Goal: Information Seeking & Learning: Learn about a topic

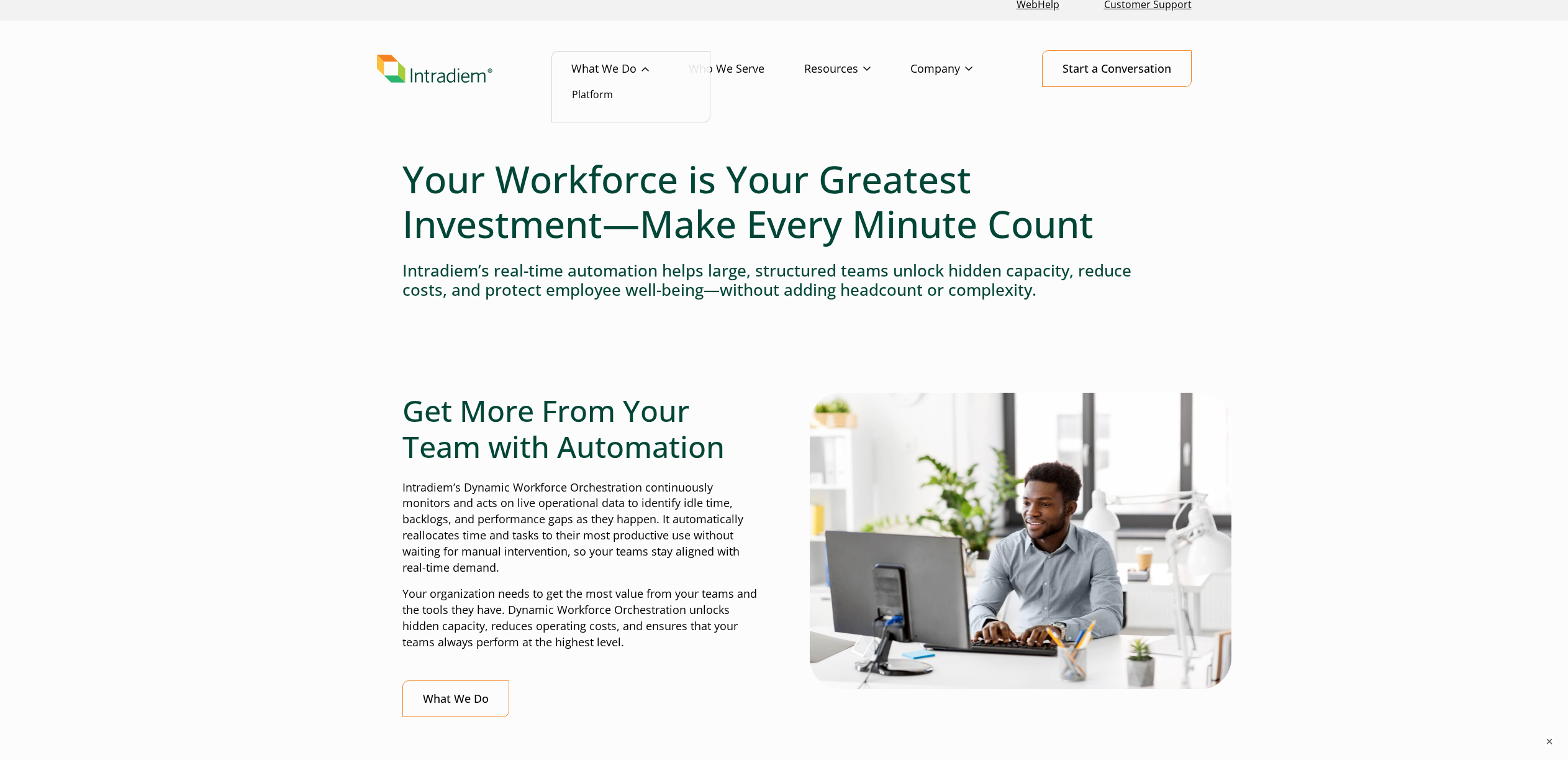
click at [594, 64] on link "What We Do" at bounding box center [630, 69] width 118 height 36
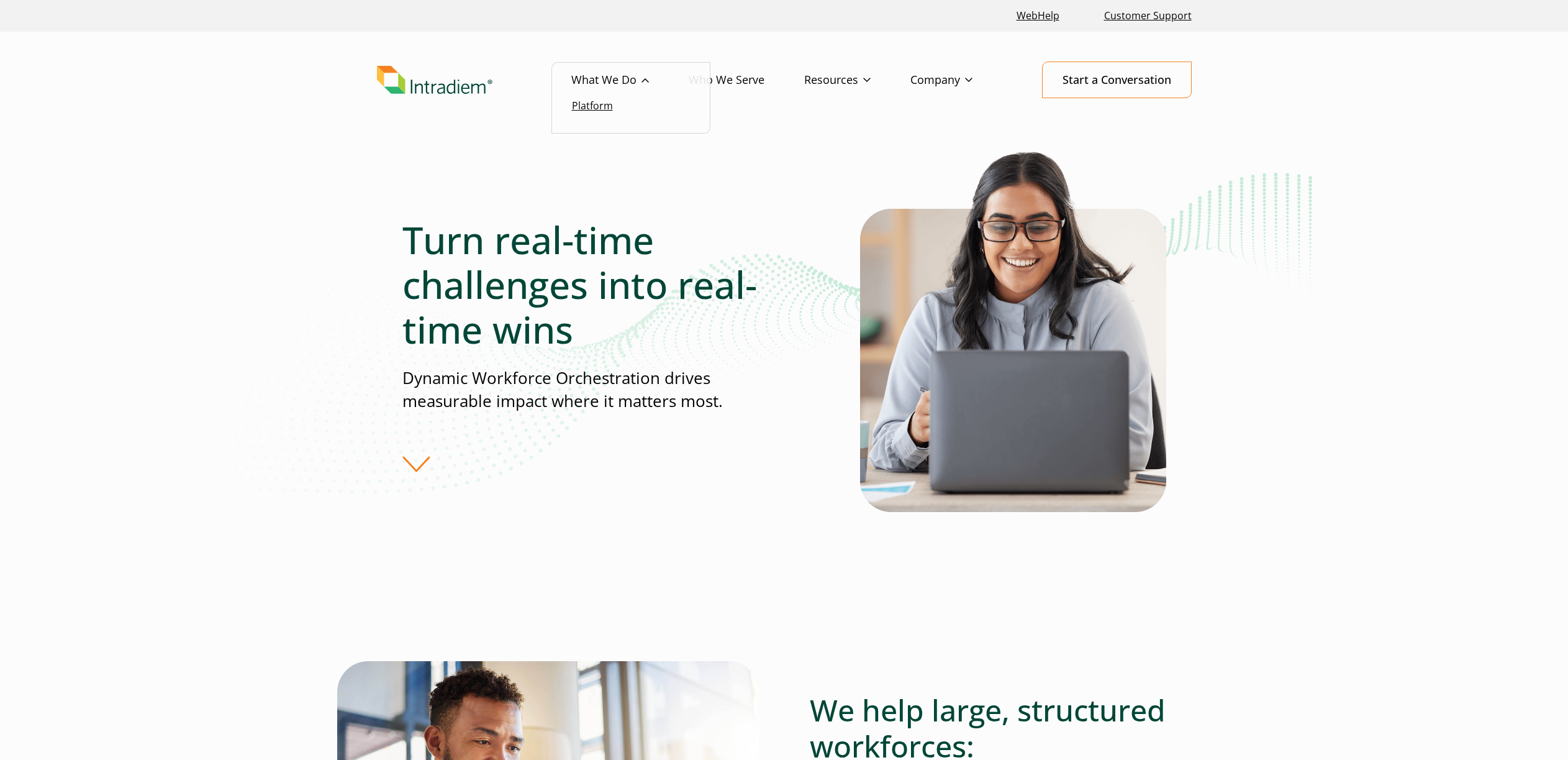
click at [599, 108] on link "Platform" at bounding box center [592, 106] width 41 height 13
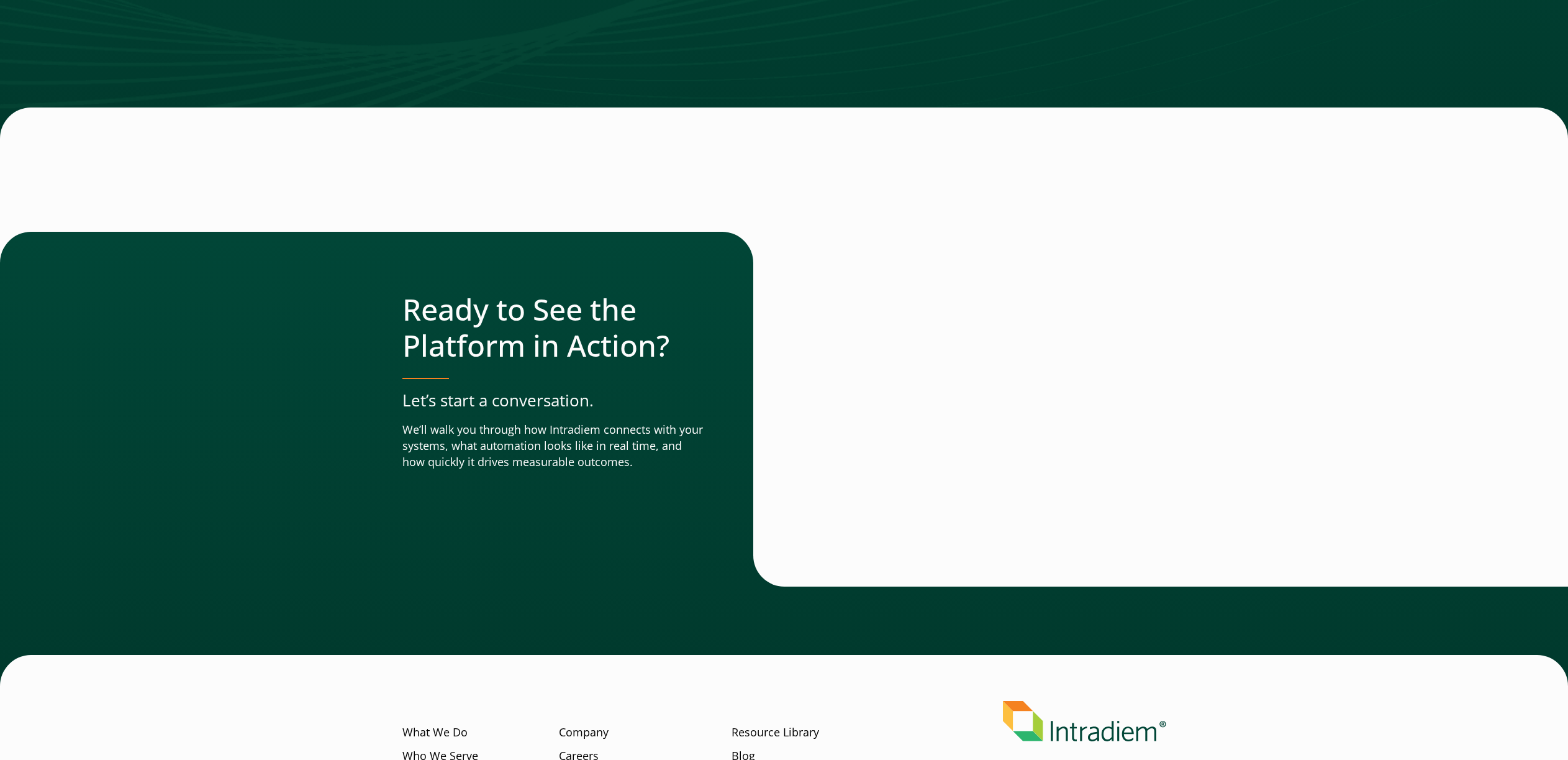
scroll to position [4162, 0]
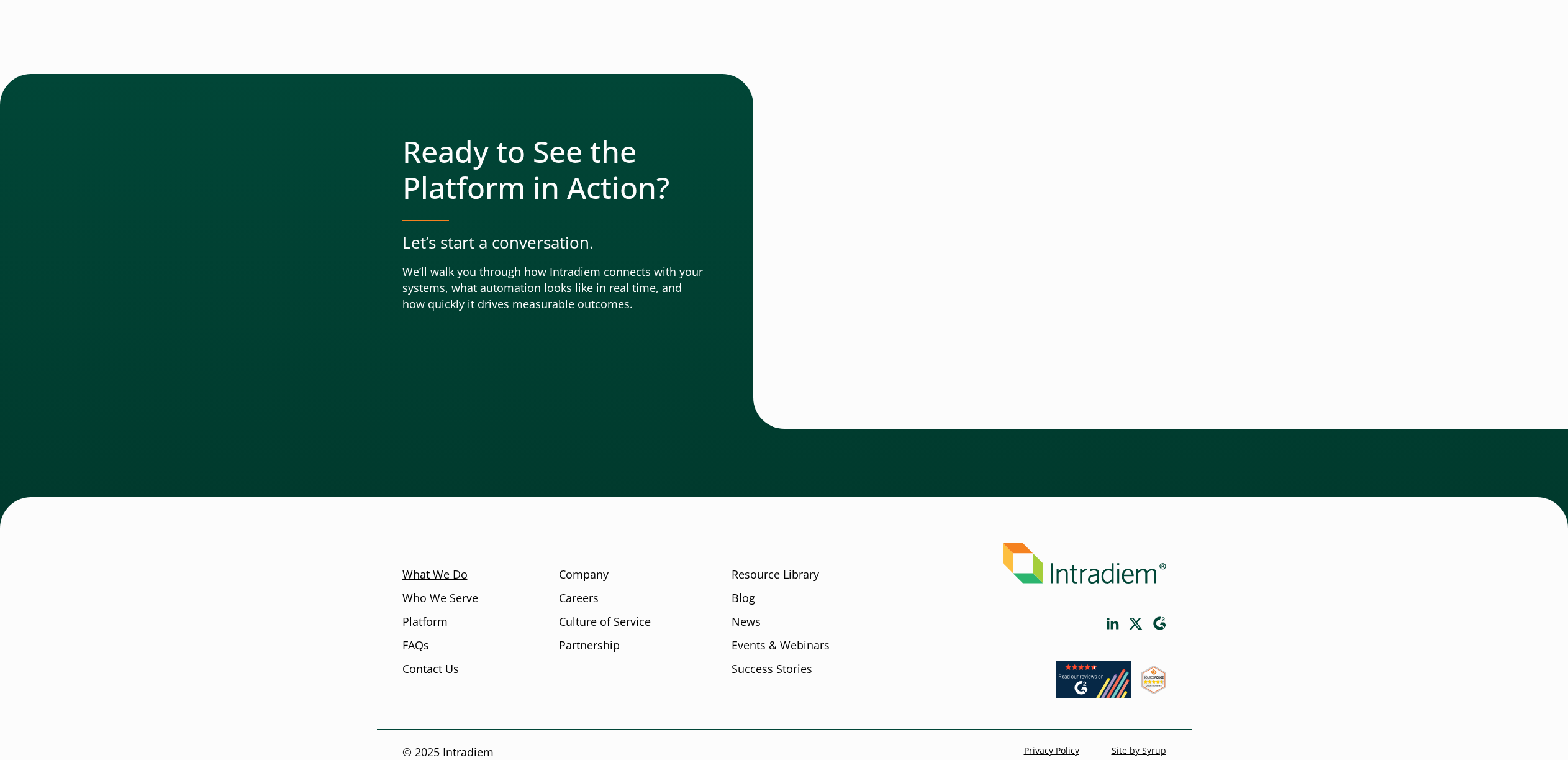
click at [428, 567] on link "What We Do" at bounding box center [435, 575] width 65 height 16
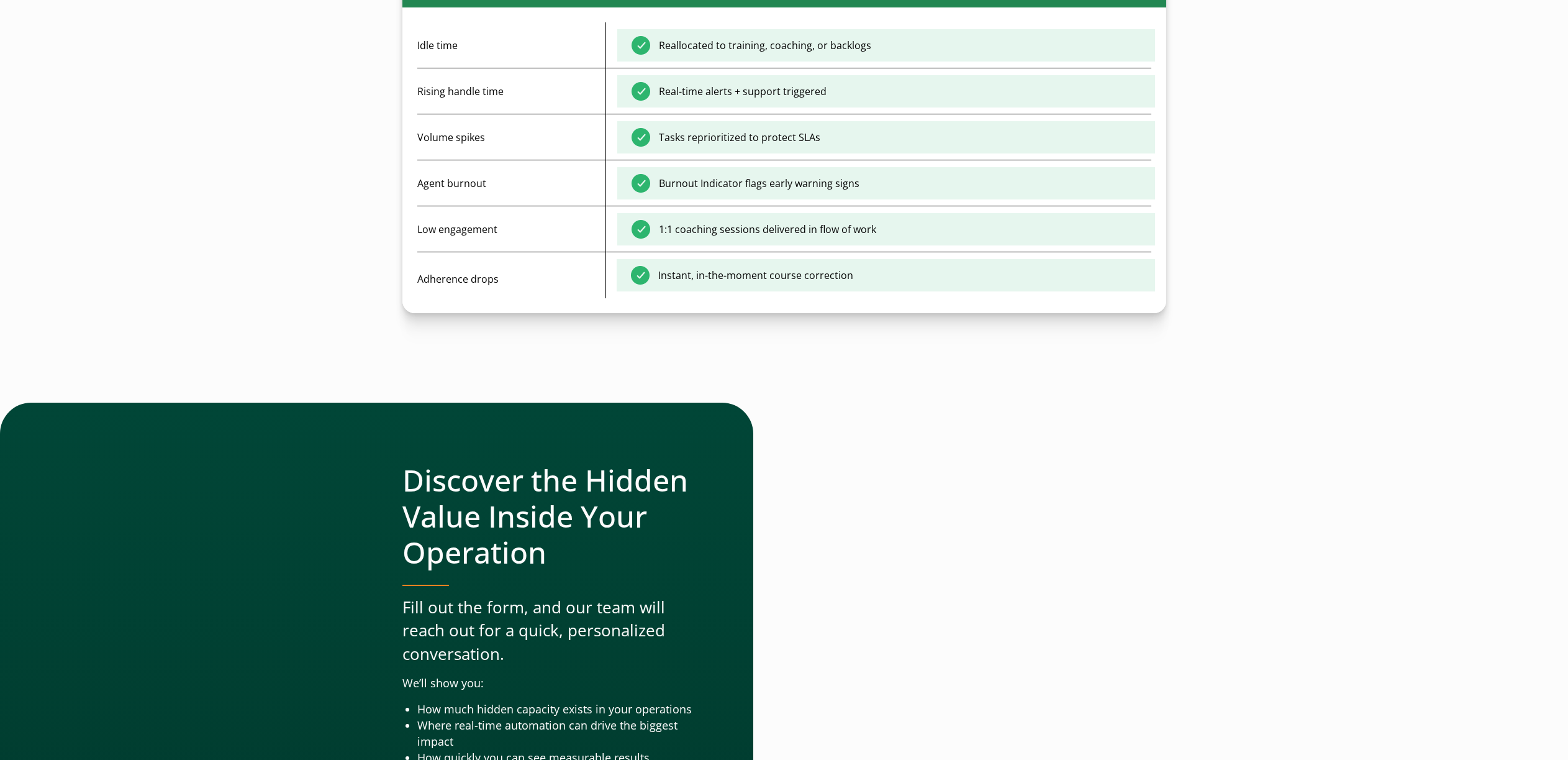
scroll to position [3906, 0]
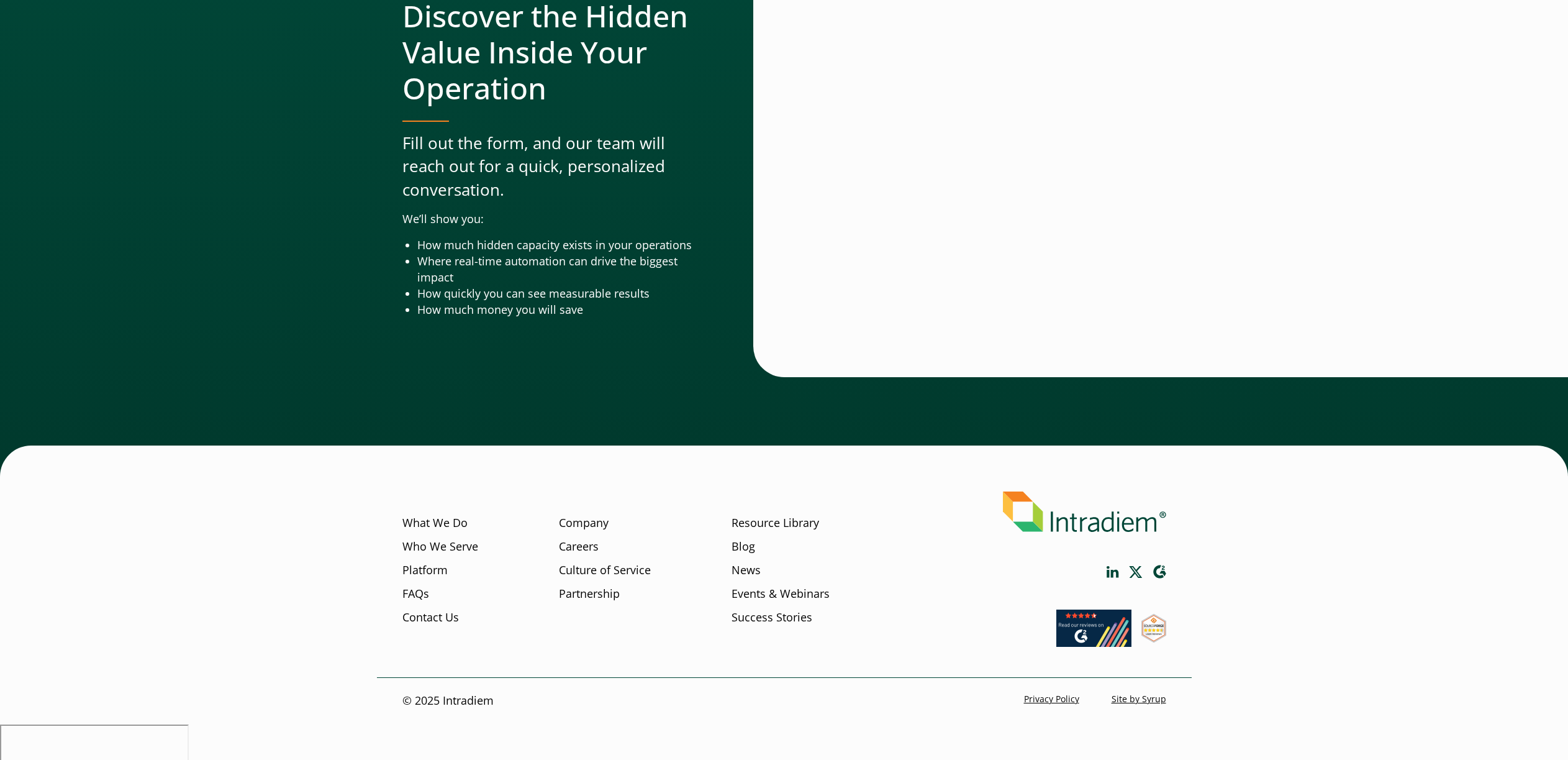
click at [1113, 578] on icon "Link opens in a new window" at bounding box center [1112, 572] width 13 height 12
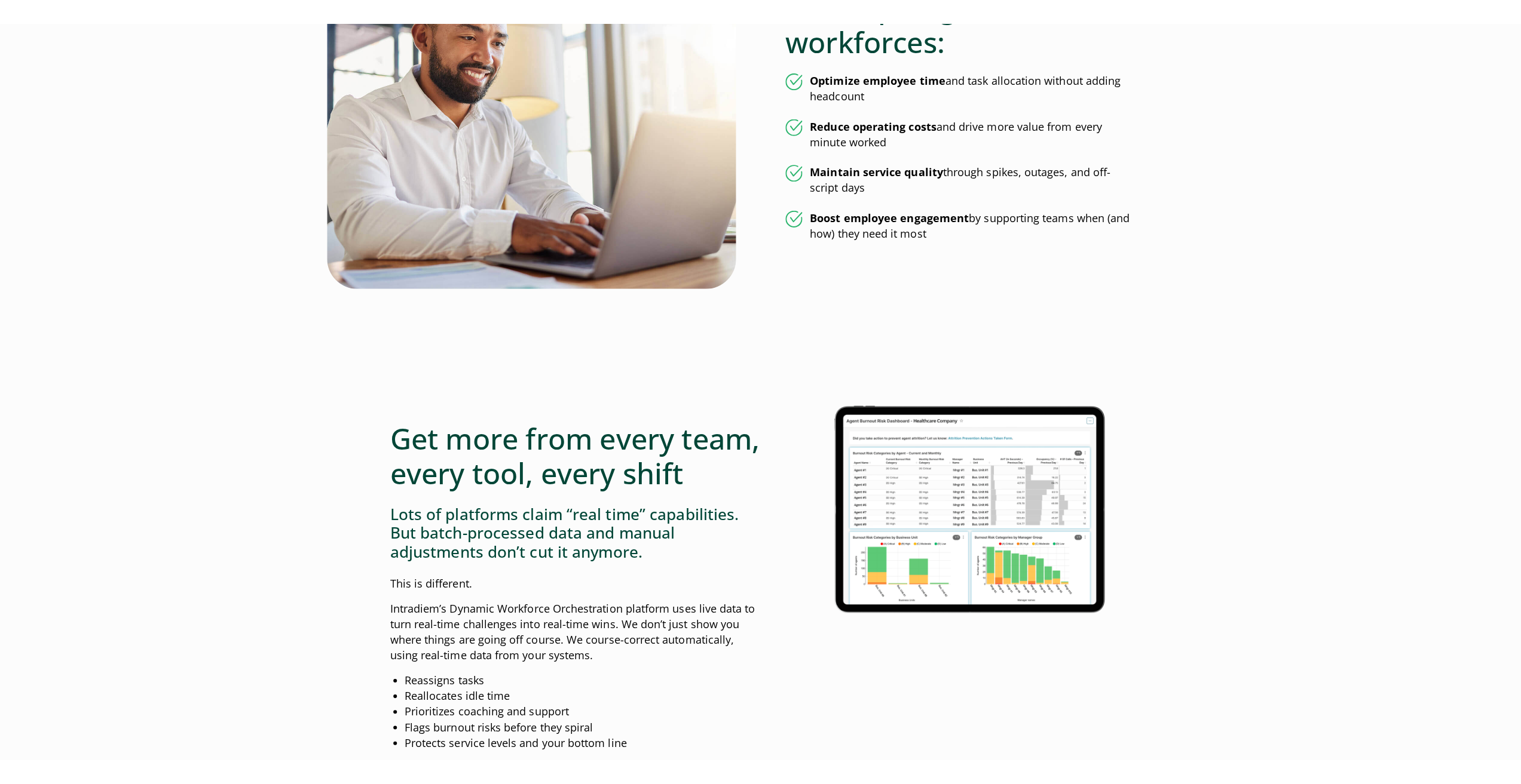
scroll to position [0, 0]
